Goal: Task Accomplishment & Management: Manage account settings

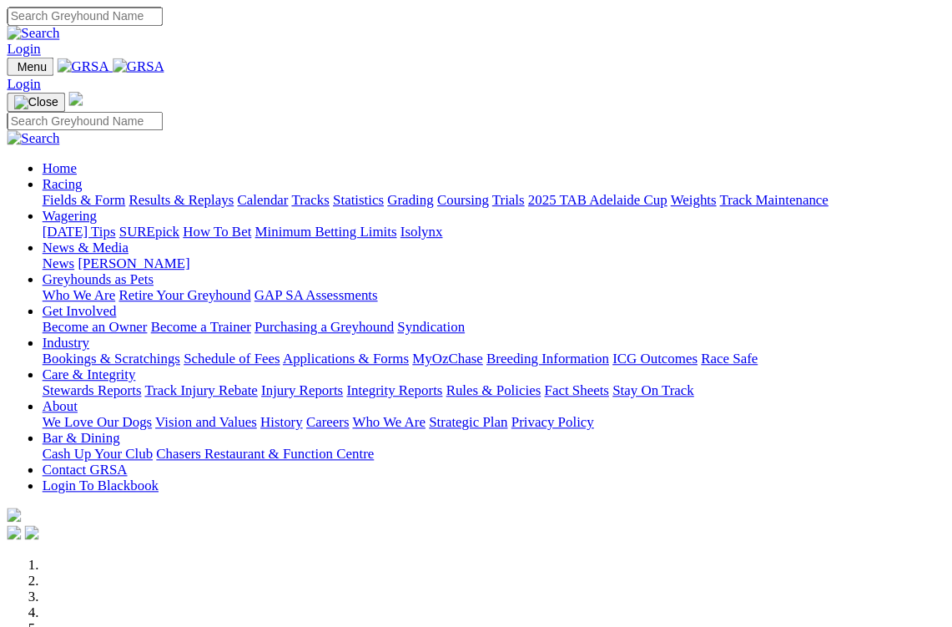
scroll to position [4, 0]
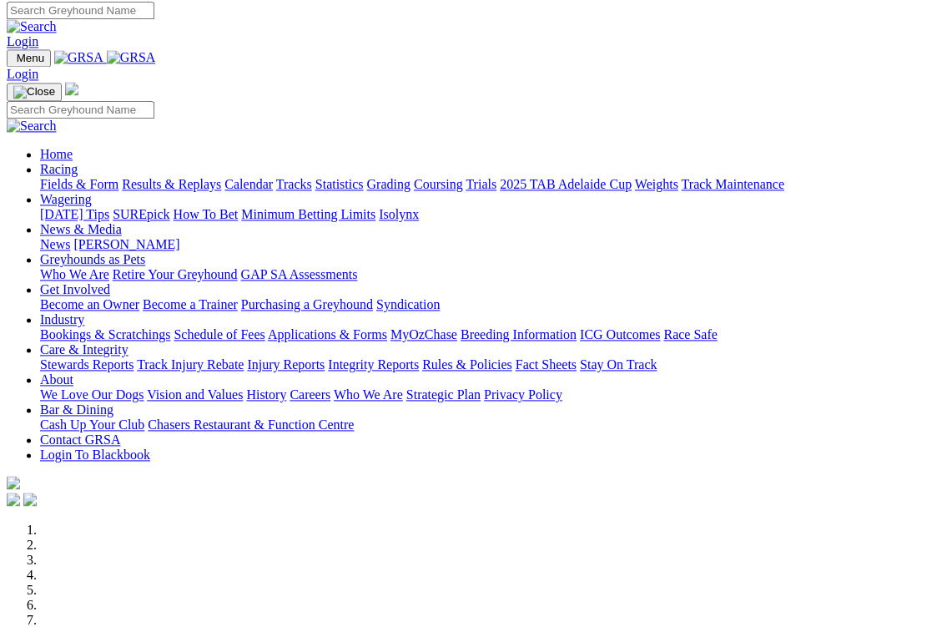
click at [38, 35] on link "Login" at bounding box center [23, 42] width 32 height 14
type input "foo@bigpond.net.au"
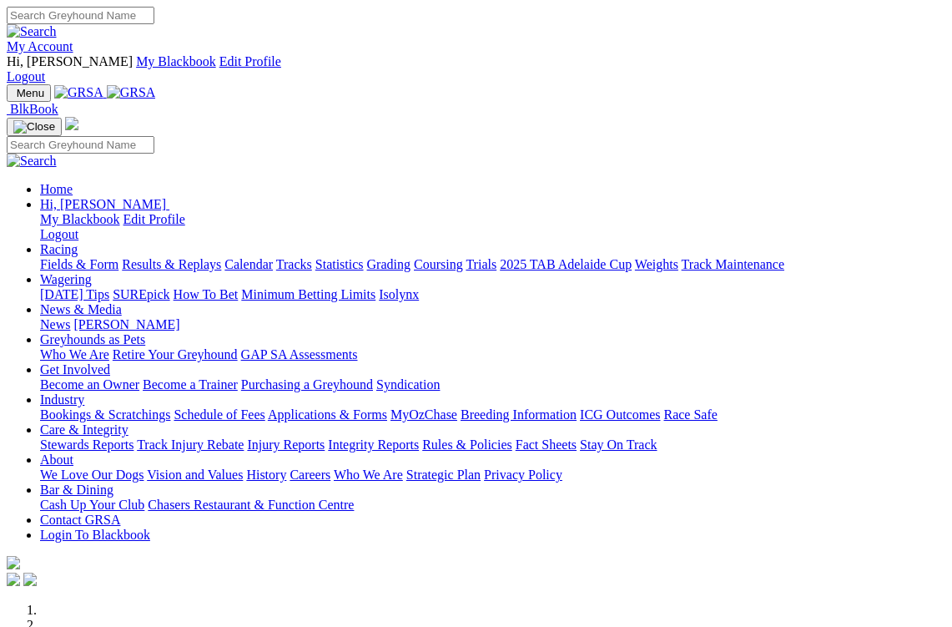
scroll to position [5, 0]
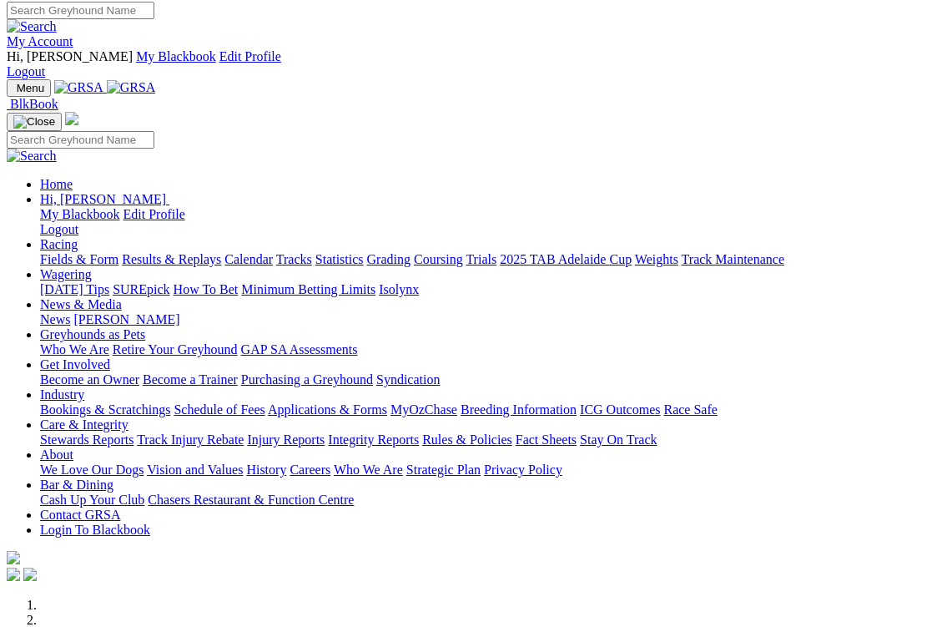
click at [113, 477] on link "Bar & Dining" at bounding box center [76, 484] width 73 height 14
click at [73, 34] on link "My Account" at bounding box center [40, 41] width 67 height 14
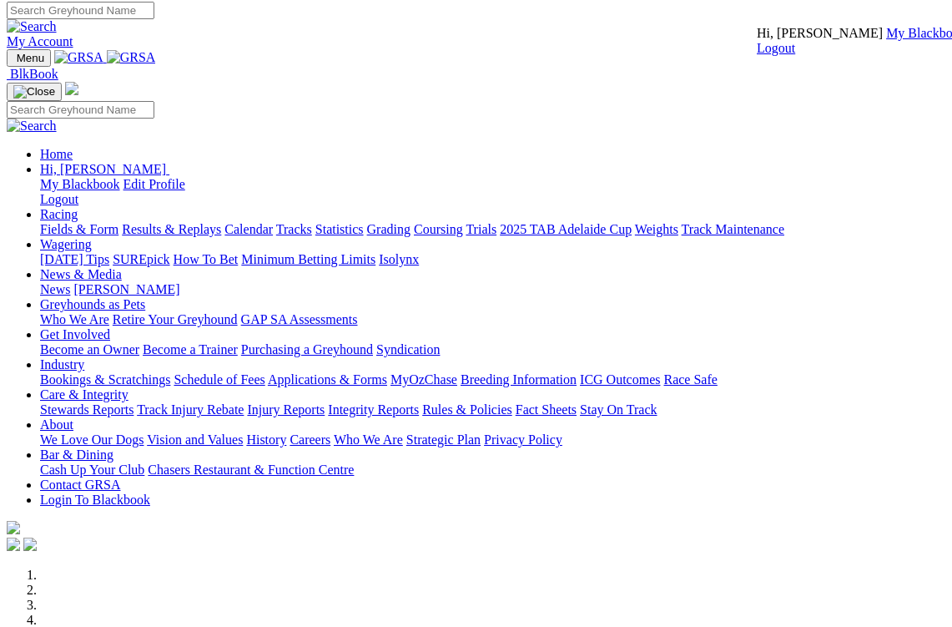
click at [886, 40] on link "My Blackbook" at bounding box center [926, 33] width 80 height 14
